Goal: Find contact information: Find contact information

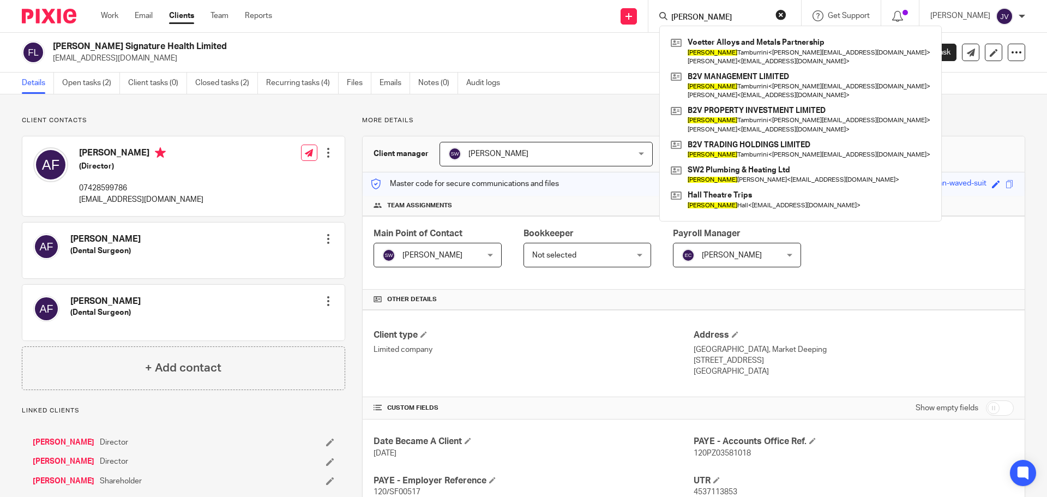
click at [41, 11] on img at bounding box center [49, 16] width 55 height 15
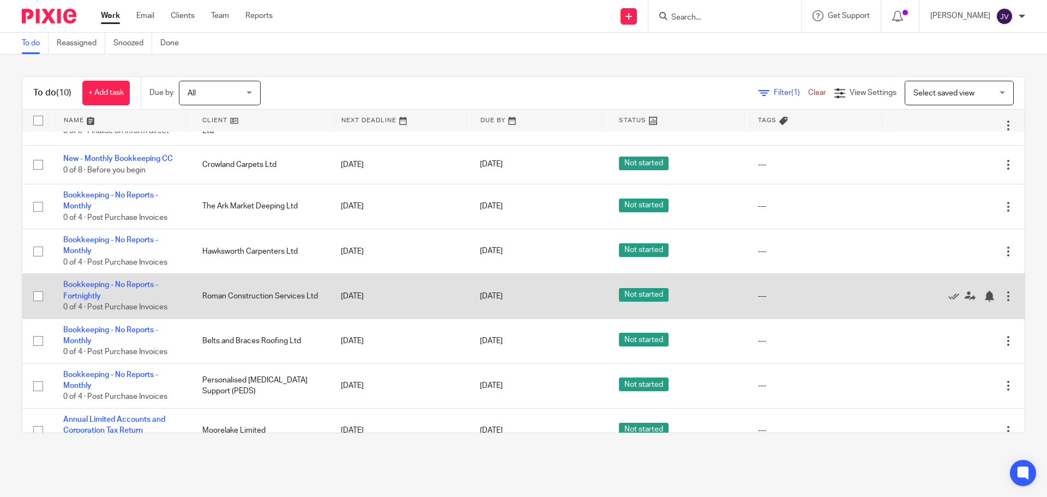
scroll to position [129, 0]
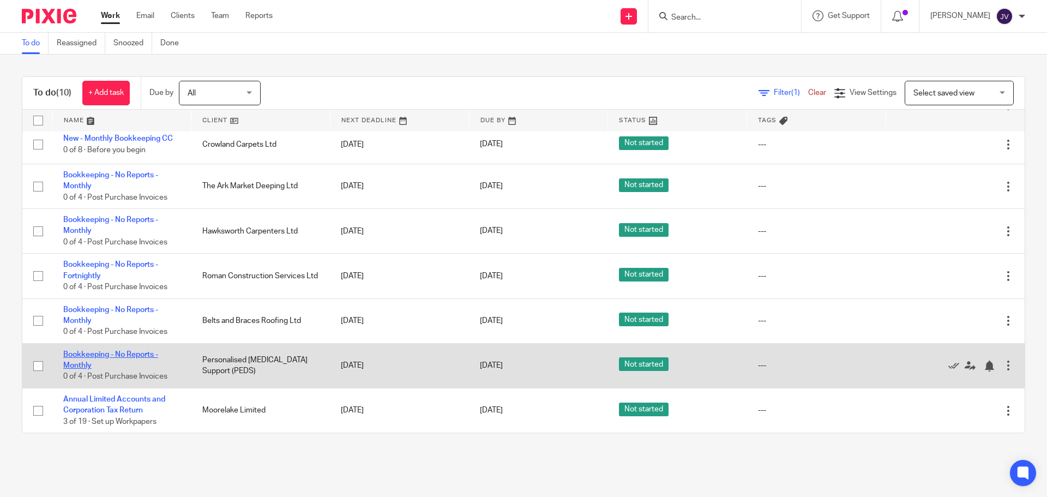
click at [145, 351] on link "Bookkeeping - No Reports - Monthly" at bounding box center [110, 360] width 95 height 19
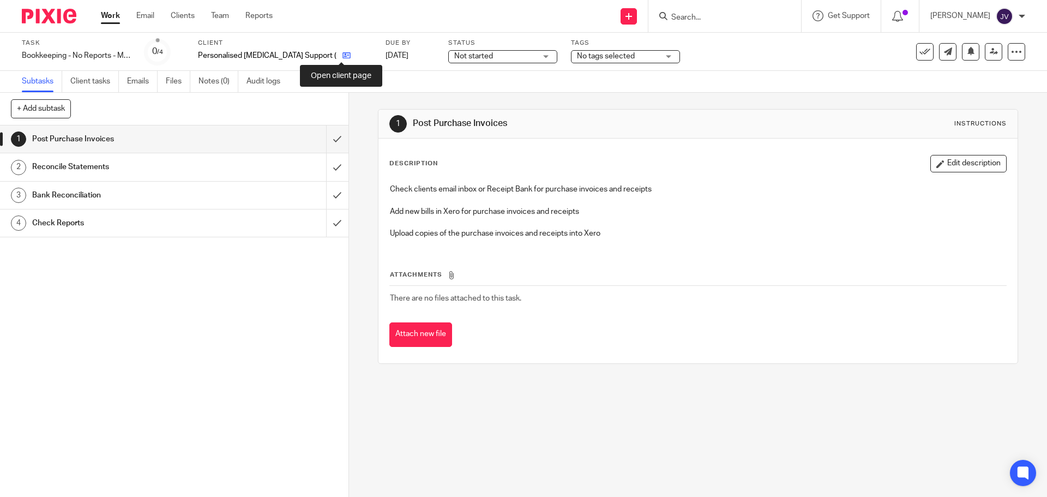
click at [343, 58] on icon at bounding box center [347, 55] width 8 height 8
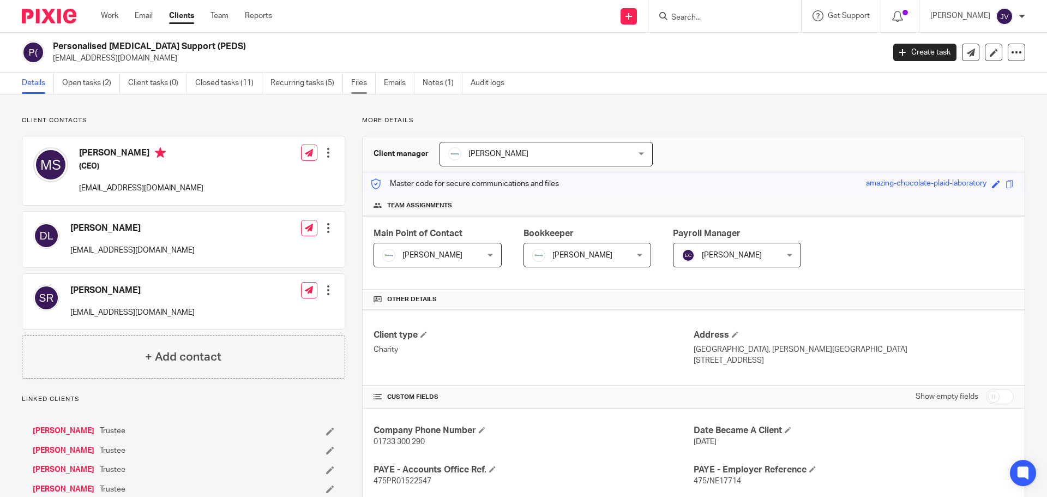
click at [365, 92] on link "Files" at bounding box center [363, 83] width 25 height 21
click at [400, 81] on link "Emails" at bounding box center [399, 83] width 31 height 21
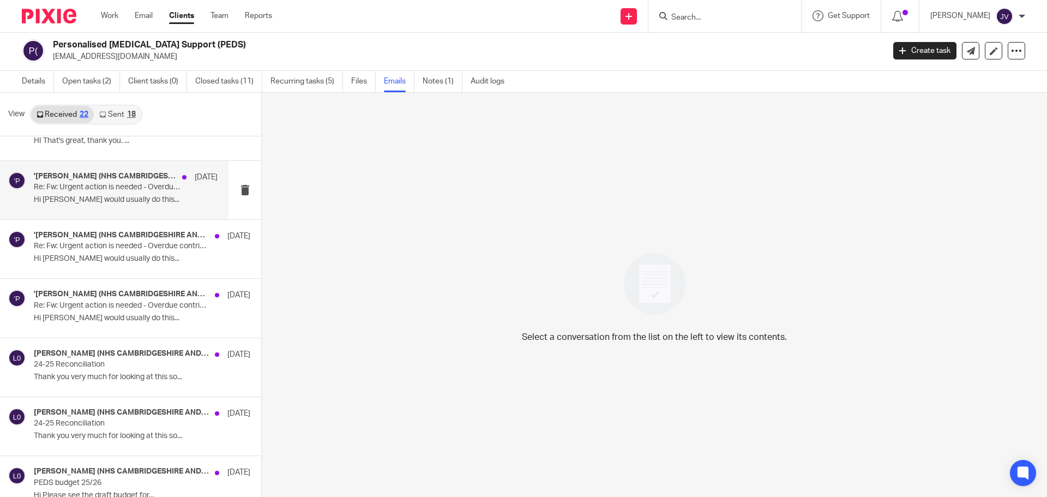
scroll to position [600, 0]
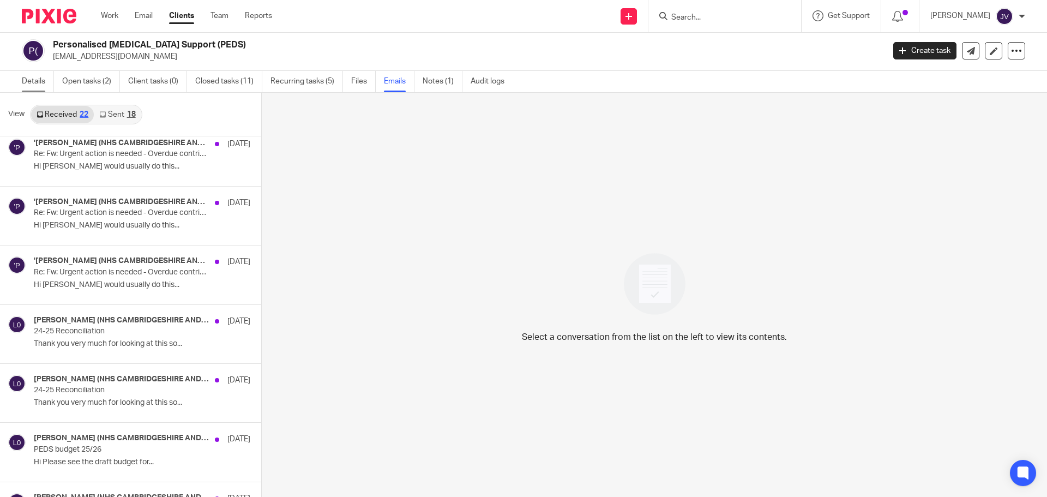
click at [44, 79] on link "Details" at bounding box center [38, 81] width 32 height 21
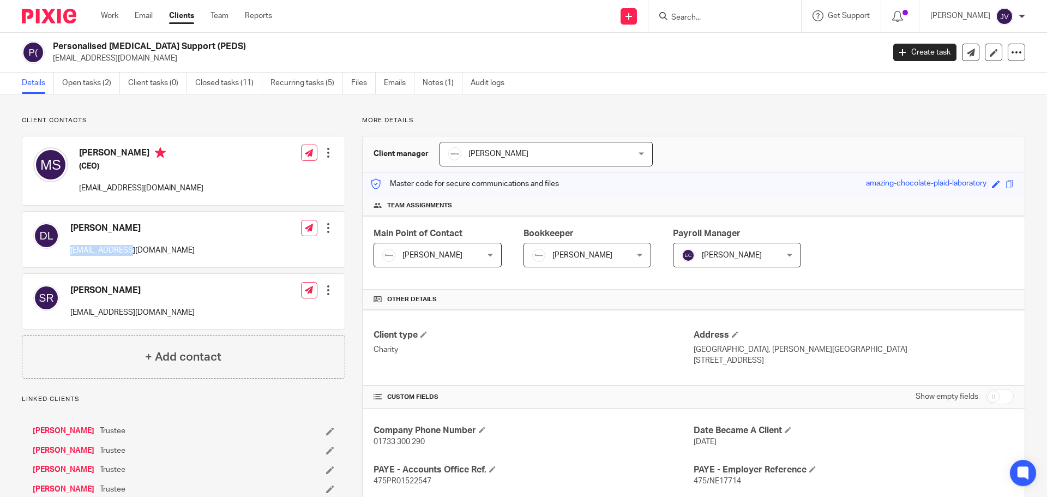
drag, startPoint x: 137, startPoint y: 252, endPoint x: 68, endPoint y: 256, distance: 69.4
click at [68, 256] on div "[PERSON_NAME] [EMAIL_ADDRESS][DOMAIN_NAME] Edit contact Create client from cont…" at bounding box center [183, 240] width 322 height 56
copy p "[EMAIL_ADDRESS][DOMAIN_NAME]"
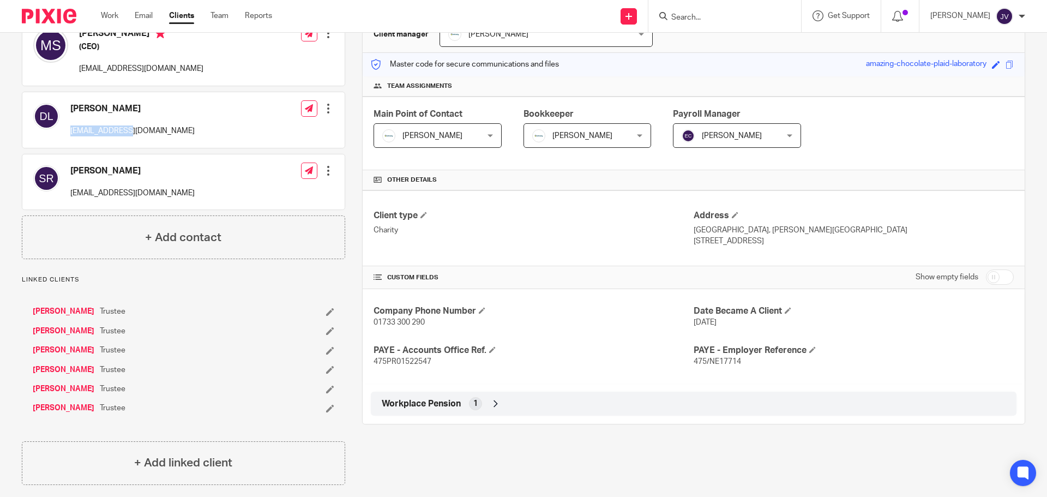
scroll to position [129, 0]
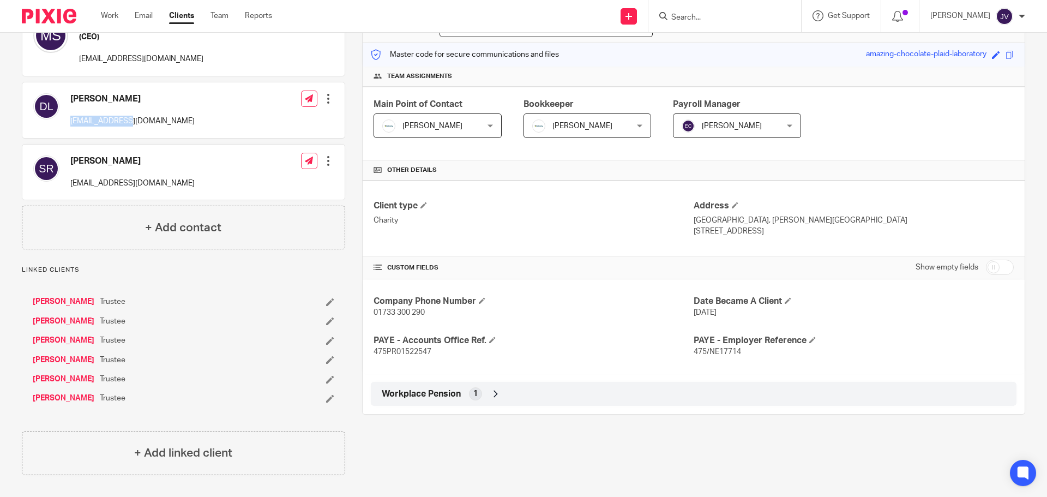
click at [42, 21] on img at bounding box center [49, 16] width 55 height 15
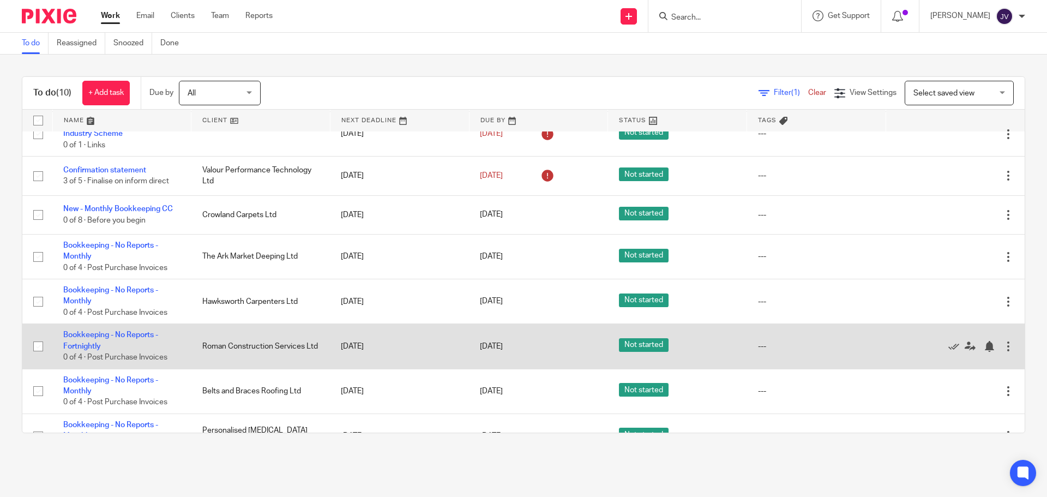
scroll to position [129, 0]
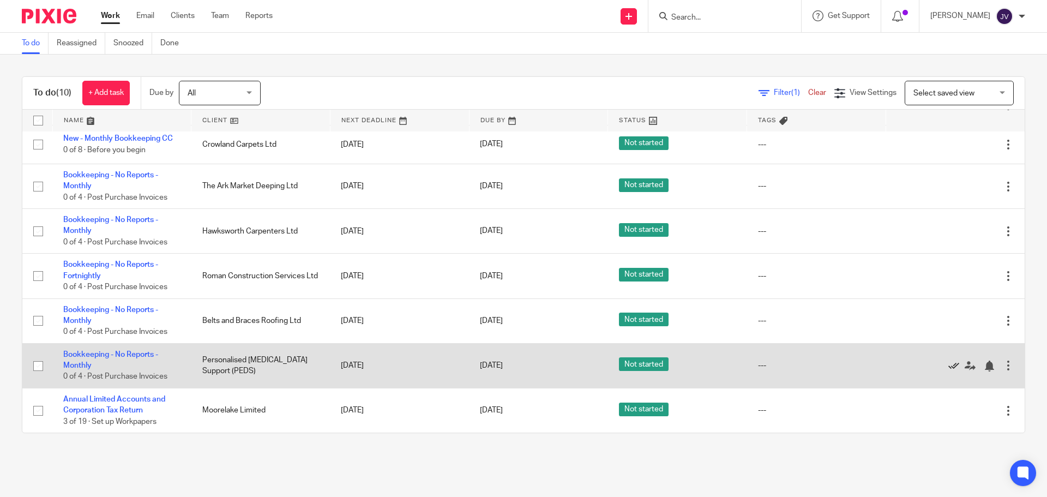
click at [949, 369] on icon at bounding box center [954, 366] width 11 height 11
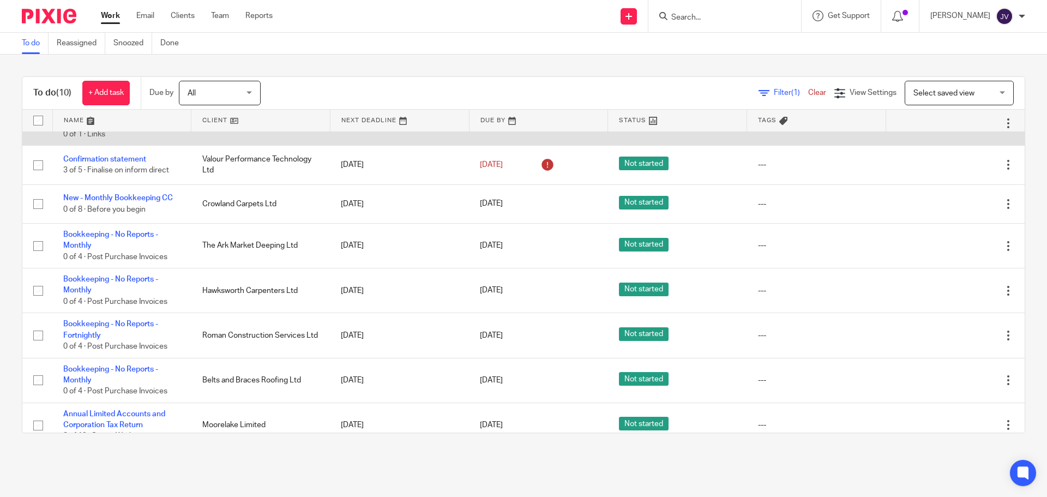
scroll to position [85, 0]
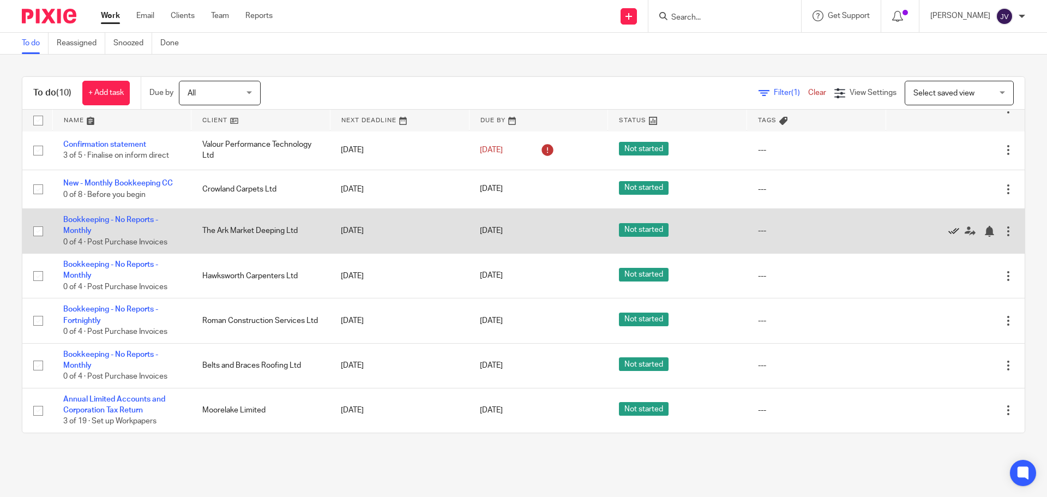
click at [949, 233] on icon at bounding box center [954, 231] width 11 height 11
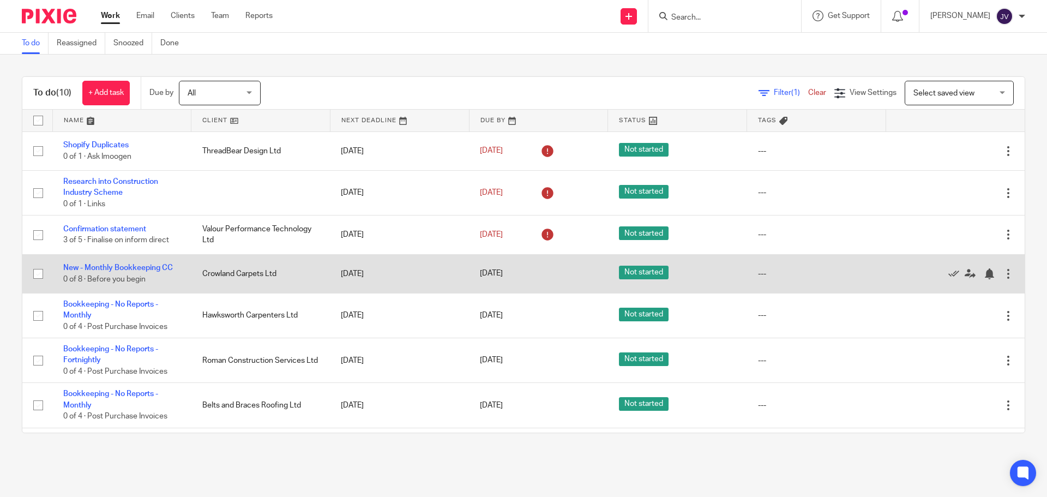
scroll to position [40, 0]
